Goal: Check status: Check status

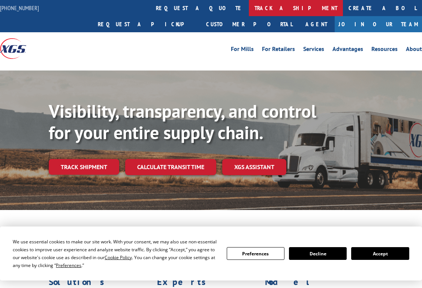
click at [249, 8] on link "track a shipment" at bounding box center [296, 8] width 94 height 16
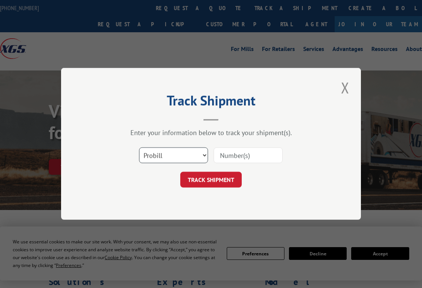
drag, startPoint x: 205, startPoint y: 155, endPoint x: 200, endPoint y: 162, distance: 8.8
click at [204, 155] on select "Select category... Probill BOL PO" at bounding box center [173, 156] width 69 height 16
select select "po"
click at [139, 148] on select "Select category... Probill BOL PO" at bounding box center [173, 156] width 69 height 16
paste input "293175991"
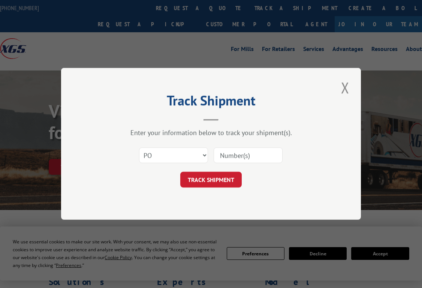
type input "293175991"
click at [209, 180] on button "TRACK SHIPMENT" at bounding box center [211, 180] width 62 height 16
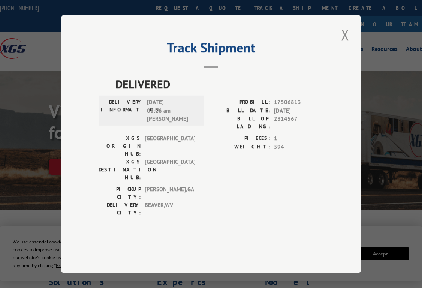
click at [79, 108] on div "Track Shipment DELIVERED DELIVERY INFORMATION: [DATE] 08:26 am [PERSON_NAME]: 1…" at bounding box center [211, 144] width 300 height 258
drag, startPoint x: 120, startPoint y: 123, endPoint x: 141, endPoint y: 126, distance: 21.2
click at [141, 123] on label "DELIVERY INFORMATION:" at bounding box center [122, 111] width 42 height 26
click at [122, 123] on label "DELIVERY INFORMATION:" at bounding box center [122, 111] width 42 height 26
click at [116, 123] on label "DELIVERY INFORMATION:" at bounding box center [122, 111] width 42 height 26
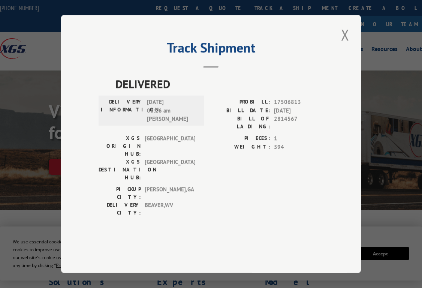
drag, startPoint x: 119, startPoint y: 121, endPoint x: 170, endPoint y: 123, distance: 50.7
click at [182, 121] on div "DELIVERY INFORMATION: [DATE] 08:26 am [PERSON_NAME]" at bounding box center [151, 111] width 101 height 26
copy div "DELIVERY INFORMATION: [DATE]"
drag, startPoint x: 303, startPoint y: 123, endPoint x: 248, endPoint y: 123, distance: 54.8
click at [248, 107] on div "PROBILL: 17506813" at bounding box center [267, 102] width 113 height 9
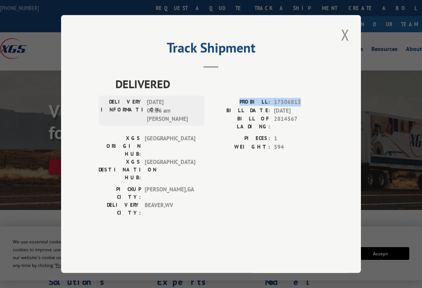
copy div "PROBILL: 17506813"
